Goal: Check status: Check status

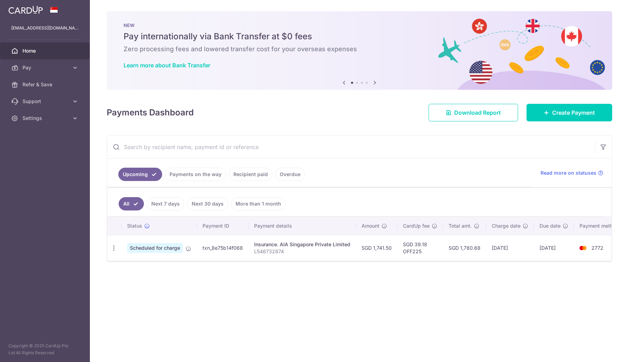
click at [213, 174] on link "Payments on the way" at bounding box center [195, 174] width 61 height 13
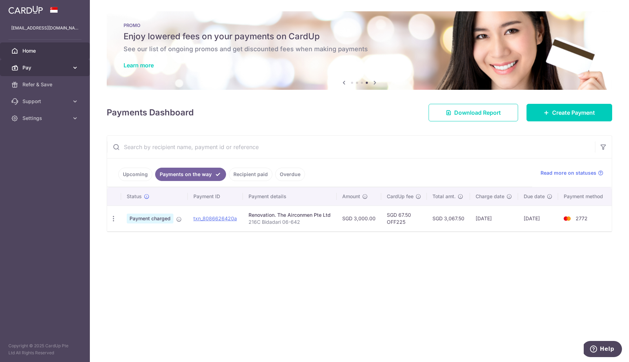
click at [71, 67] on link "Pay" at bounding box center [45, 67] width 90 height 17
